Goal: Information Seeking & Learning: Learn about a topic

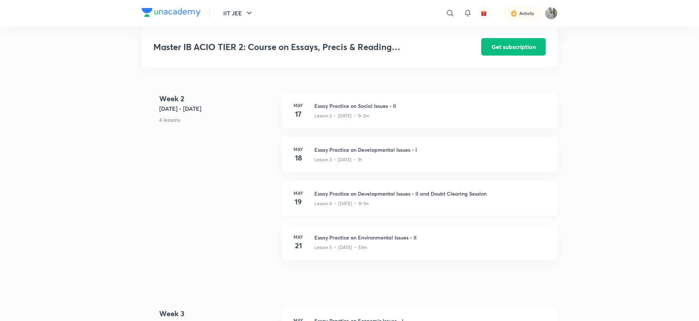
click at [307, 211] on div "May 19 Essay Practice on Developmental Issues - II and Doubt Clearing Session L…" at bounding box center [419, 198] width 275 height 35
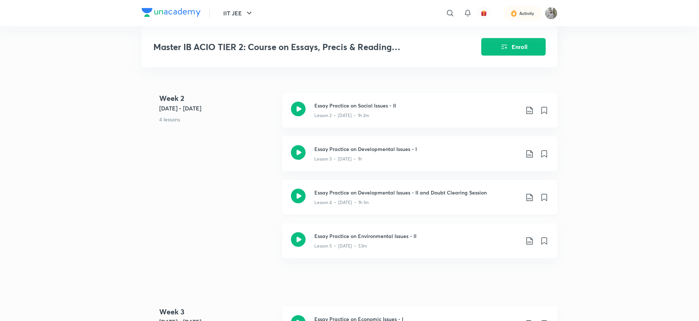
scroll to position [389, 0]
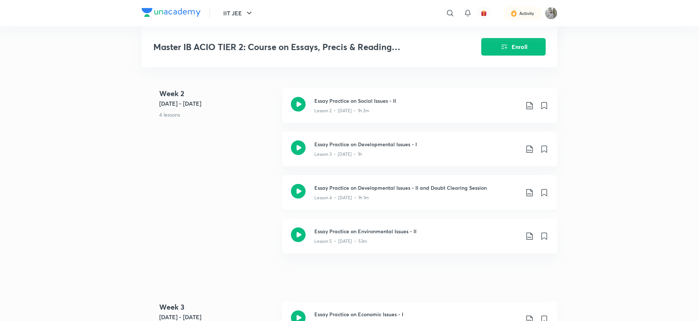
click at [334, 199] on p "Lesson 4 • May 19 • 1h 1m" at bounding box center [341, 198] width 55 height 7
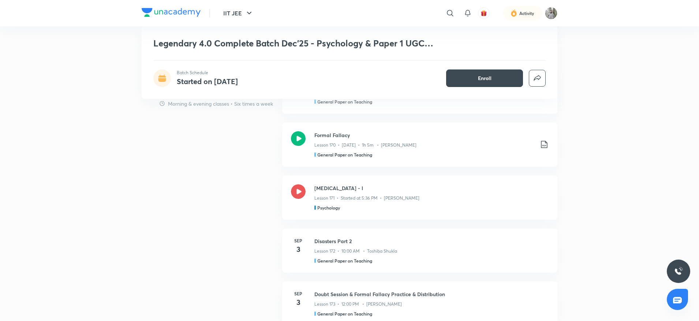
scroll to position [384, 0]
